Goal: Task Accomplishment & Management: Manage account settings

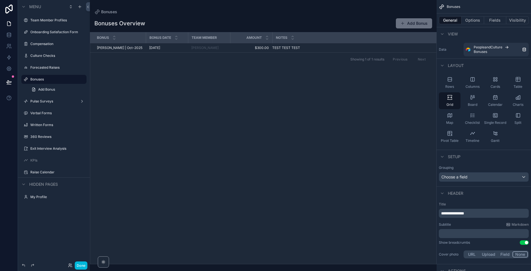
scroll to position [139, 0]
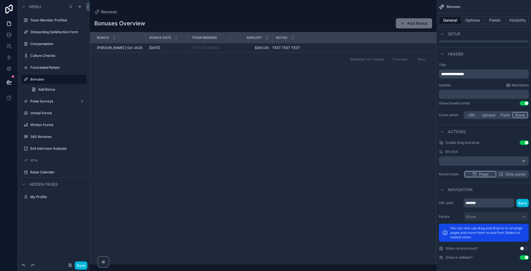
click at [474, 19] on button "Options" at bounding box center [473, 20] width 22 height 8
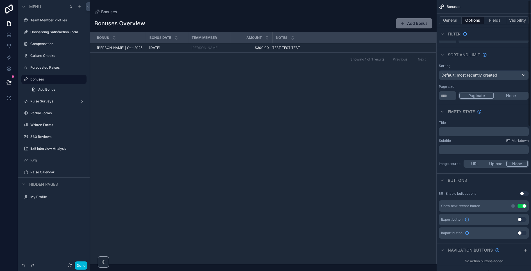
scroll to position [0, 0]
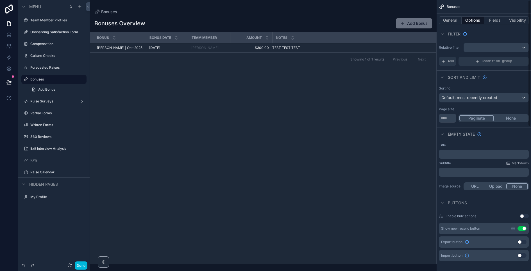
click at [490, 16] on button "Fields" at bounding box center [495, 20] width 22 height 8
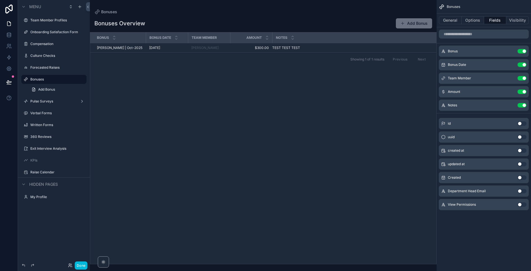
click at [513, 19] on button "Visibility" at bounding box center [517, 20] width 22 height 8
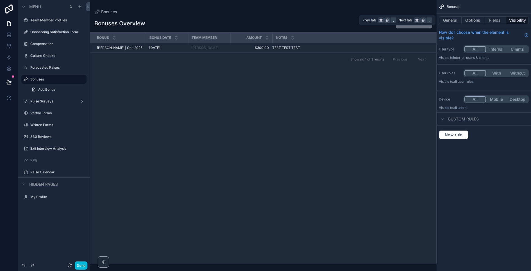
click at [454, 21] on button "General" at bounding box center [450, 20] width 23 height 8
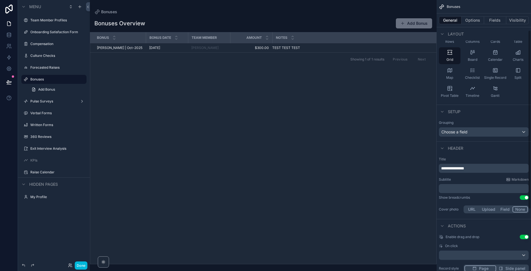
scroll to position [47, 0]
click at [468, 130] on span "Choose a field" at bounding box center [454, 129] width 26 height 5
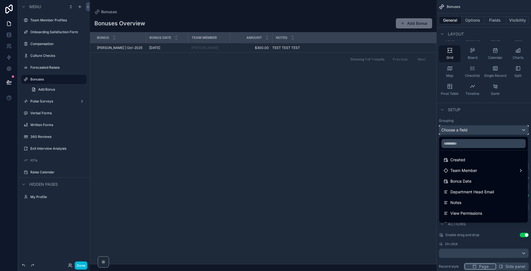
scroll to position [42, 0]
click at [459, 168] on span "Team Member" at bounding box center [463, 170] width 27 height 7
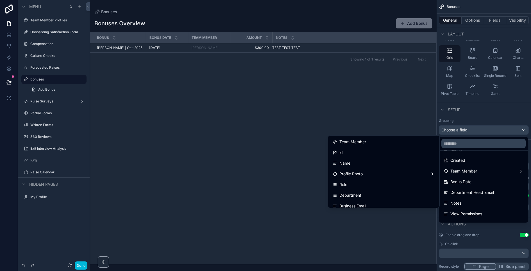
click at [360, 165] on div "Name" at bounding box center [384, 163] width 102 height 7
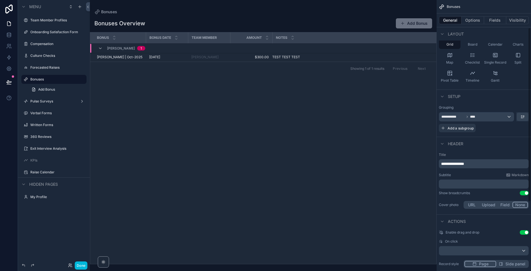
scroll to position [0, 0]
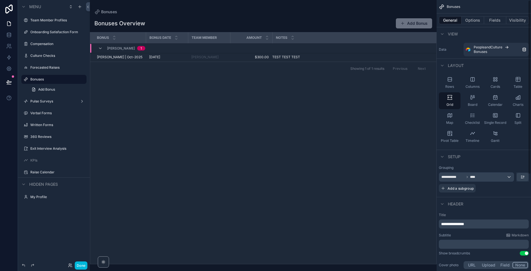
click at [474, 23] on button "Options" at bounding box center [473, 20] width 22 height 8
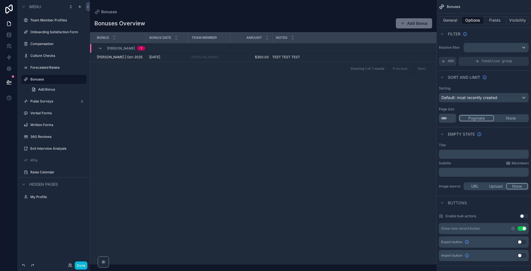
click at [449, 59] on span "AND" at bounding box center [451, 61] width 6 height 4
click at [0, 0] on icon "scrollable content" at bounding box center [0, 0] width 0 height 0
click at [383, 51] on span "Select a field" at bounding box center [382, 52] width 24 height 5
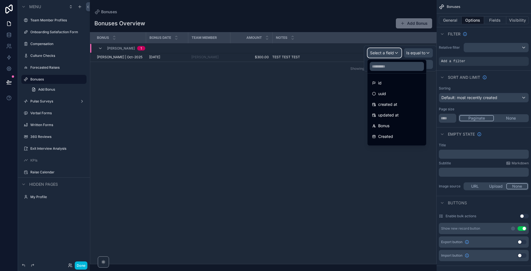
scroll to position [61, 0]
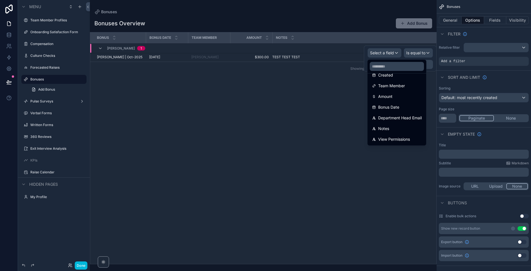
click at [393, 140] on span "View Permissions" at bounding box center [394, 139] width 32 height 7
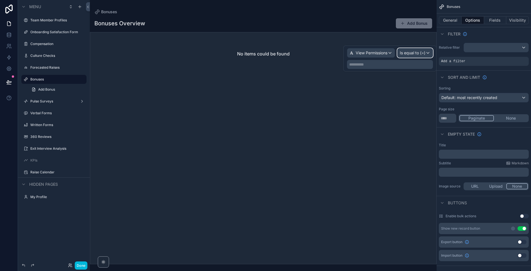
click at [413, 54] on span "Is equal to (=)" at bounding box center [413, 53] width 26 height 6
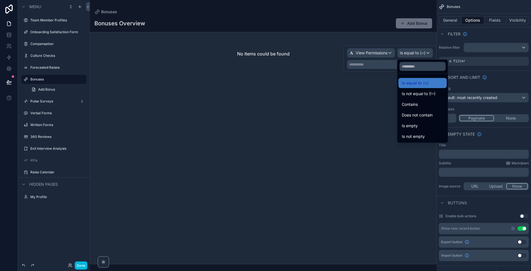
click at [413, 105] on span "Contains" at bounding box center [410, 104] width 16 height 7
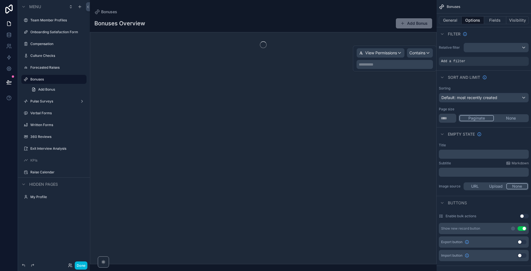
click at [393, 63] on p "**********" at bounding box center [395, 65] width 73 height 6
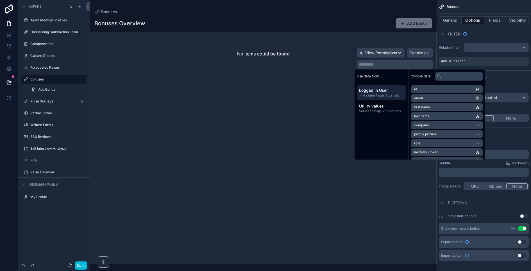
drag, startPoint x: 388, startPoint y: 92, endPoint x: 428, endPoint y: 93, distance: 40.2
click at [388, 92] on span "Logged in User" at bounding box center [381, 90] width 45 height 6
click at [433, 98] on li "email" at bounding box center [447, 98] width 72 height 8
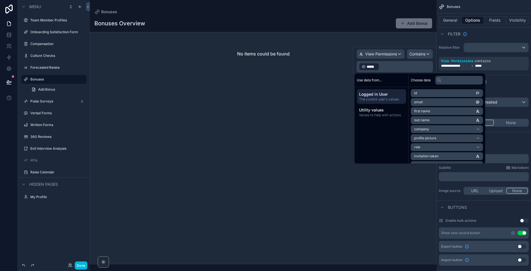
click at [246, 103] on div "No items could be found" at bounding box center [263, 148] width 347 height 232
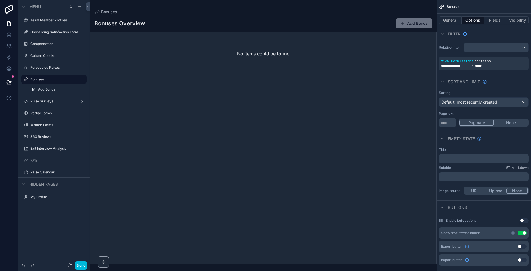
click at [70, 267] on div "Done" at bounding box center [76, 265] width 22 height 8
click at [70, 264] on icon at bounding box center [69, 263] width 1 height 1
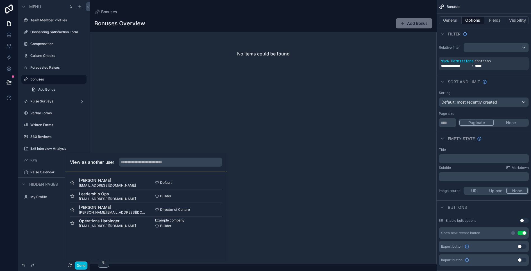
click at [0, 0] on button "Select" at bounding box center [0, 0] width 0 height 0
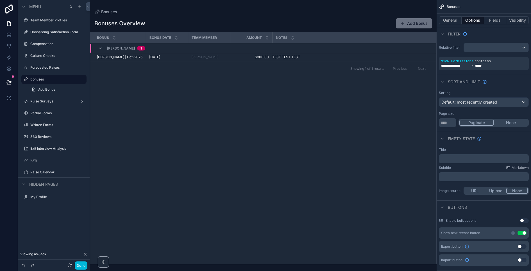
click at [495, 20] on button "Fields" at bounding box center [495, 20] width 22 height 8
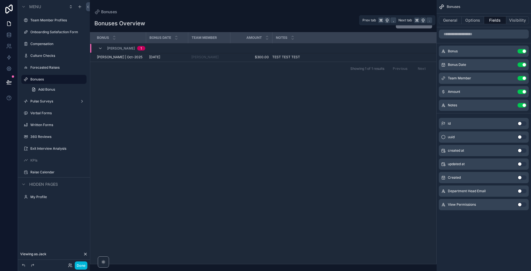
click at [519, 20] on button "Visibility" at bounding box center [517, 20] width 22 height 8
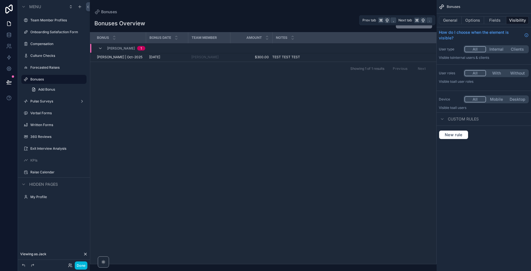
click at [470, 21] on button "Options" at bounding box center [473, 20] width 22 height 8
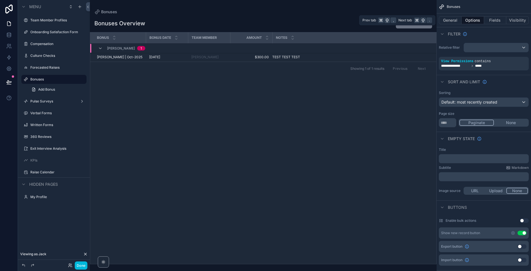
click at [452, 21] on button "General" at bounding box center [450, 20] width 23 height 8
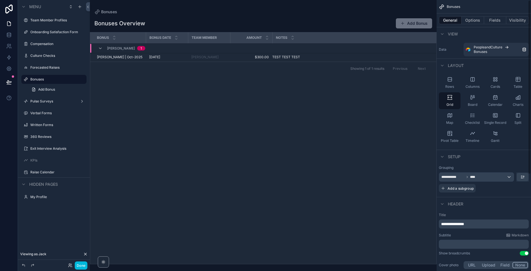
click at [408, 21] on button "Add Bonus" at bounding box center [414, 23] width 36 height 10
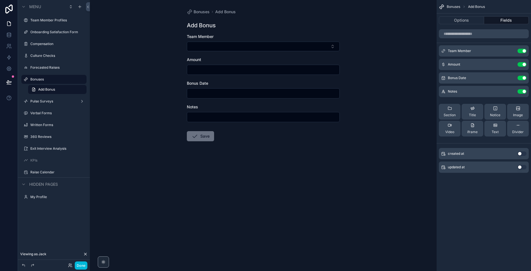
click at [503, 19] on button "Fields" at bounding box center [506, 20] width 45 height 8
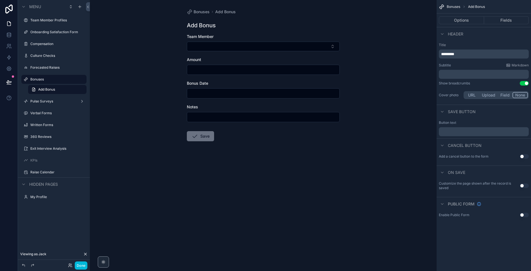
click at [508, 19] on button "Fields" at bounding box center [506, 20] width 45 height 8
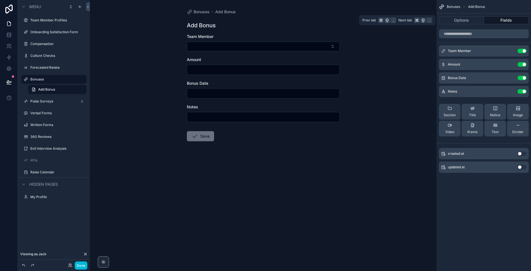
click at [462, 21] on button "Options" at bounding box center [461, 20] width 45 height 8
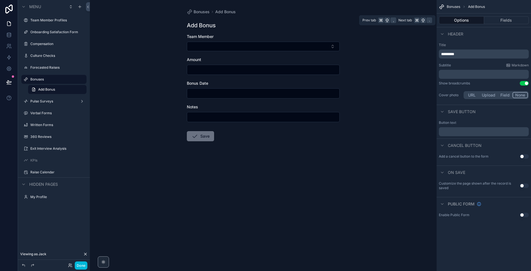
click at [495, 21] on button "Fields" at bounding box center [506, 20] width 45 height 8
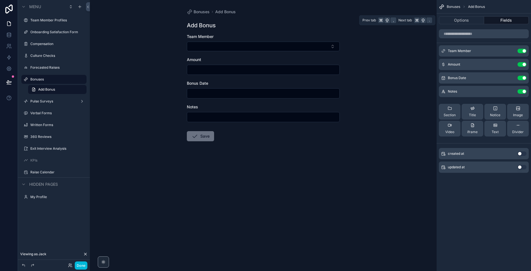
click at [455, 22] on button "Options" at bounding box center [461, 20] width 45 height 8
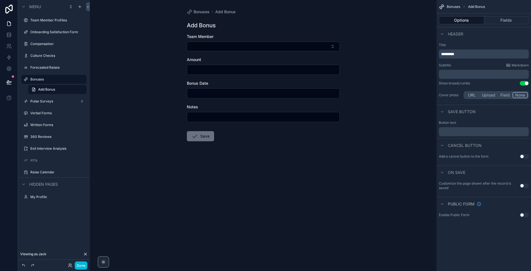
click at [496, 20] on button "Fields" at bounding box center [506, 20] width 45 height 8
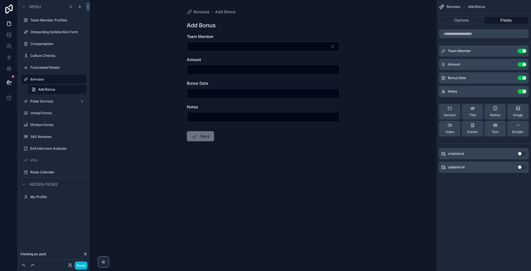
click at [62, 78] on label "Bonuses" at bounding box center [56, 79] width 53 height 4
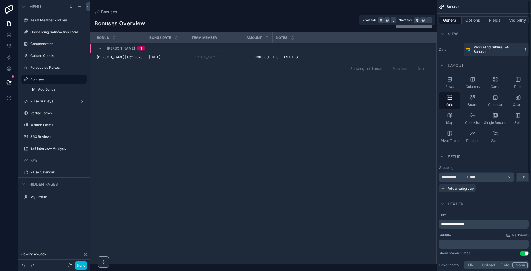
click at [476, 18] on button "Options" at bounding box center [473, 20] width 22 height 8
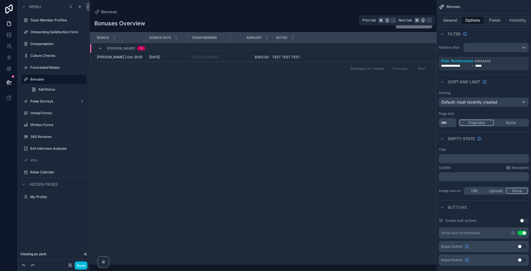
click at [494, 20] on button "Fields" at bounding box center [495, 20] width 22 height 8
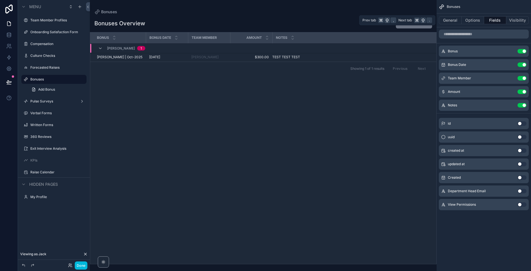
click at [512, 21] on button "Visibility" at bounding box center [517, 20] width 22 height 8
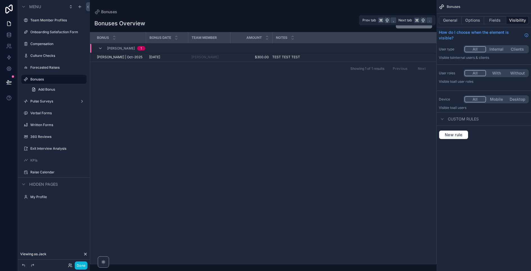
click at [456, 20] on button "General" at bounding box center [450, 20] width 23 height 8
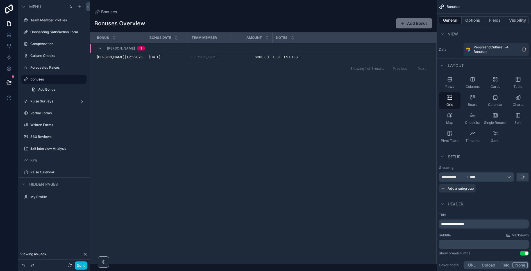
click at [78, 267] on button "Done" at bounding box center [81, 265] width 13 height 8
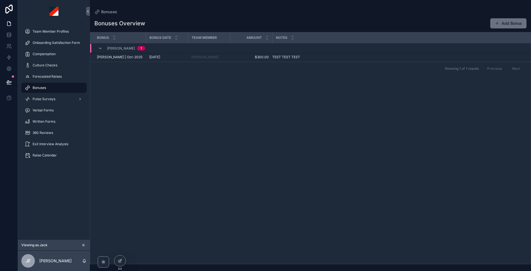
click at [224, 58] on td "[PERSON_NAME]" at bounding box center [209, 57] width 42 height 9
click at [233, 58] on span "$300.00" at bounding box center [250, 57] width 35 height 4
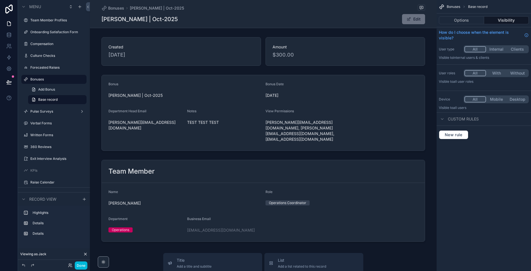
click at [378, 177] on div "scrollable content" at bounding box center [263, 200] width 347 height 86
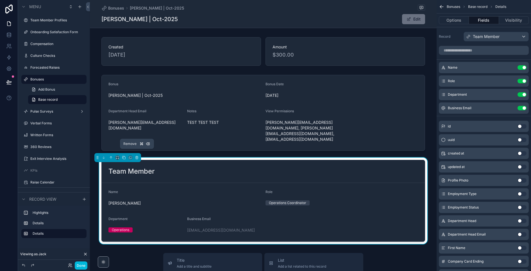
click at [139, 155] on icon "scrollable content" at bounding box center [137, 157] width 4 height 4
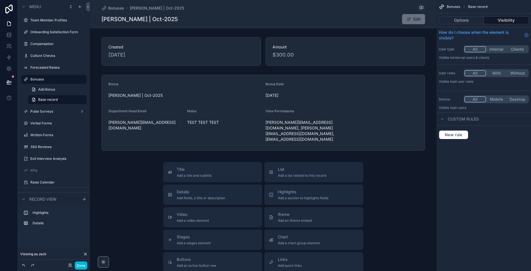
click at [170, 54] on div "scrollable content" at bounding box center [263, 51] width 347 height 33
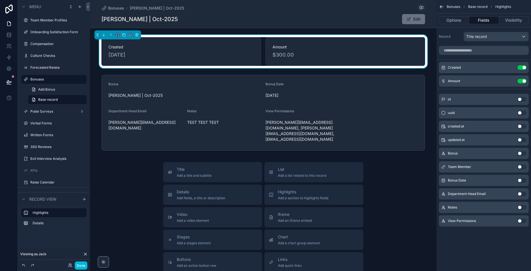
click at [317, 63] on div "Amount $300.00" at bounding box center [346, 51] width 160 height 29
click at [519, 180] on button "Use setting" at bounding box center [522, 180] width 9 height 4
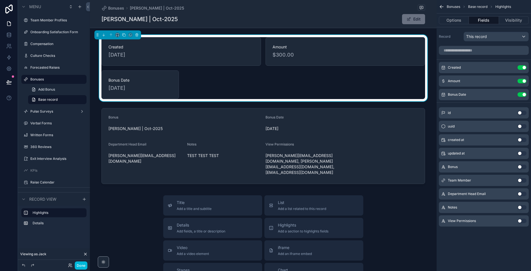
click at [524, 65] on button "Use setting" at bounding box center [522, 67] width 9 height 4
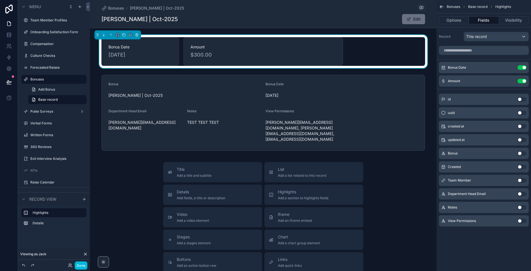
click at [372, 98] on div "scrollable content" at bounding box center [263, 112] width 347 height 80
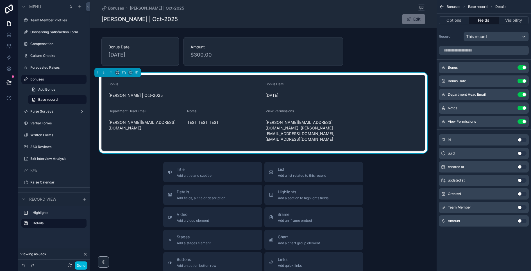
click at [524, 67] on button "Use setting" at bounding box center [522, 67] width 9 height 4
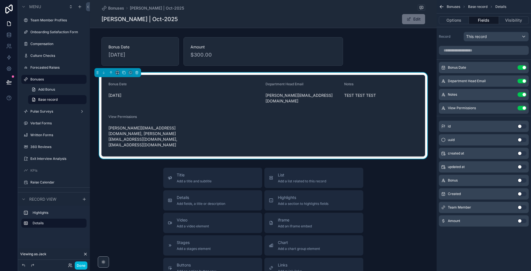
click at [523, 108] on button "Use setting" at bounding box center [522, 108] width 9 height 4
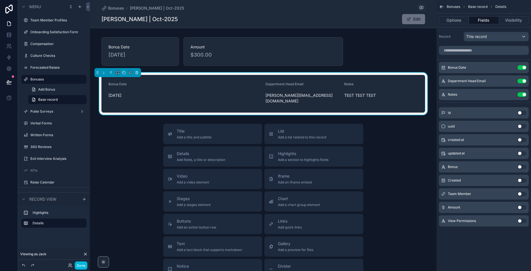
click at [523, 66] on button "Use setting" at bounding box center [522, 67] width 9 height 4
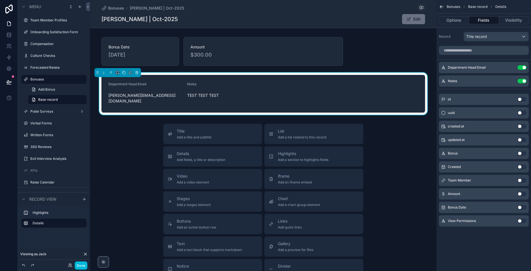
click at [519, 126] on button "Use setting" at bounding box center [522, 126] width 9 height 4
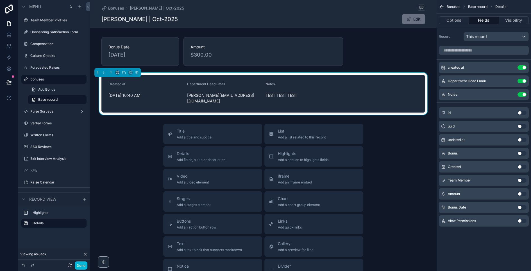
click at [520, 191] on button "Use setting" at bounding box center [522, 193] width 9 height 4
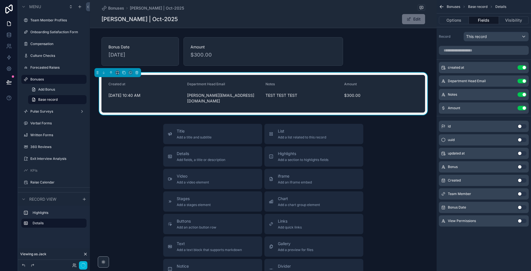
click at [520, 207] on button "Use setting" at bounding box center [522, 207] width 9 height 4
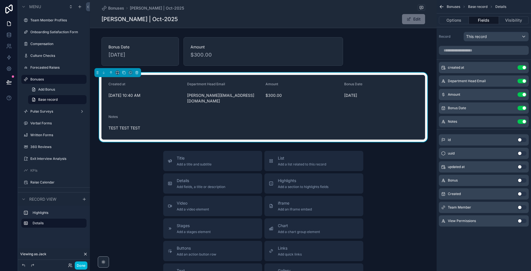
click at [81, 264] on button "Done" at bounding box center [81, 265] width 13 height 8
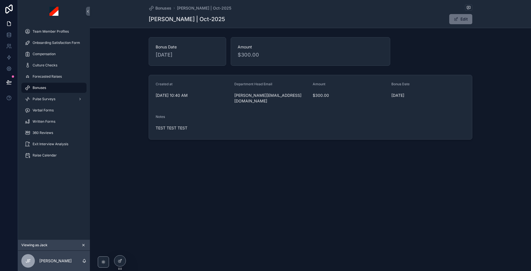
click at [8, 8] on icon at bounding box center [8, 8] width 11 height 9
